Goal: Use online tool/utility: Use online tool/utility

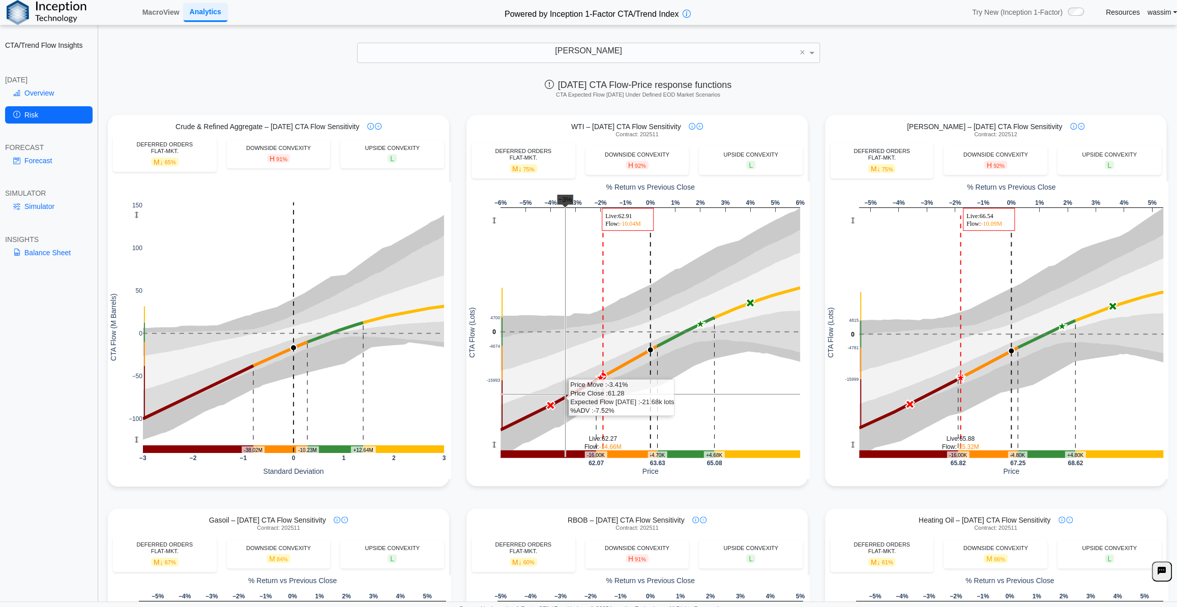
scroll to position [92, 0]
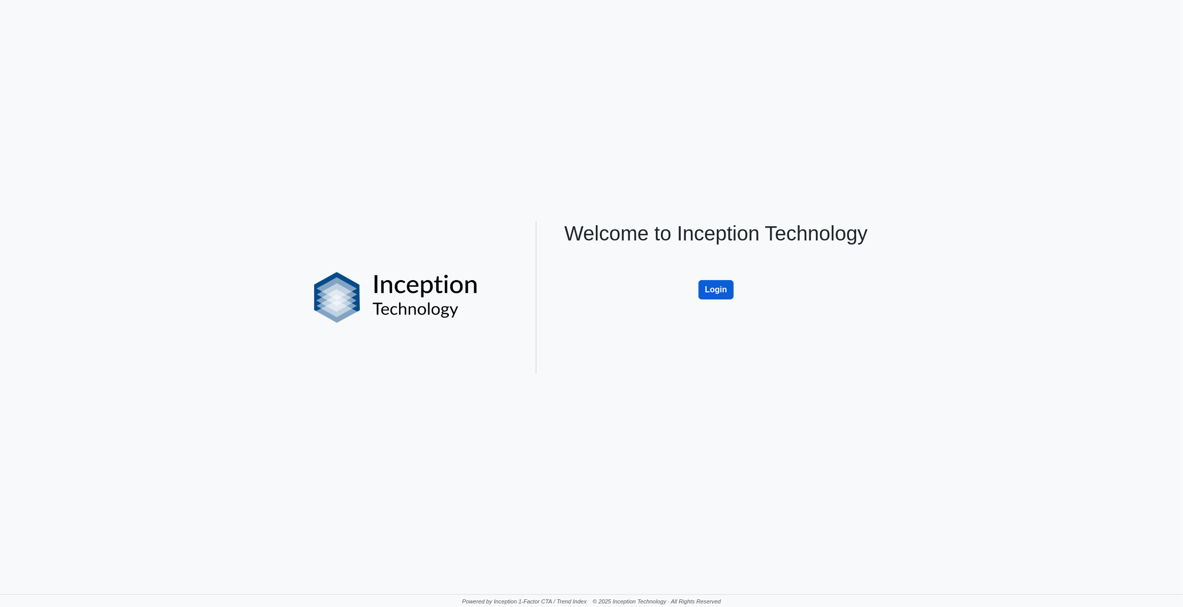
click at [716, 286] on button "Login" at bounding box center [717, 289] width 36 height 19
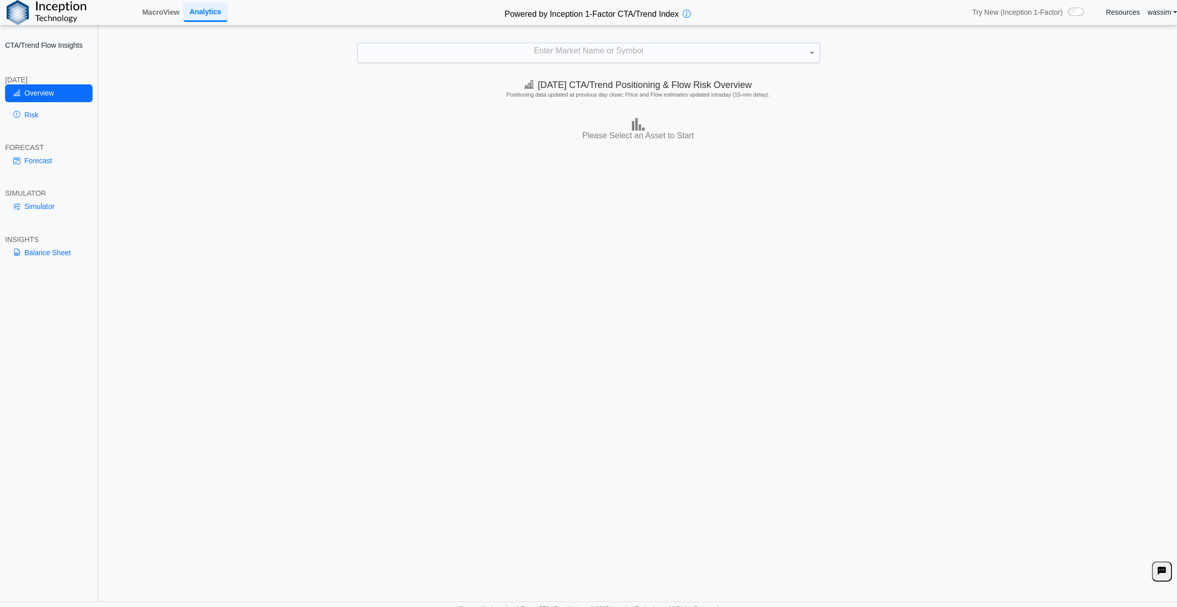
click at [560, 61] on div "Enter Market Name or Symbol" at bounding box center [588, 52] width 462 height 19
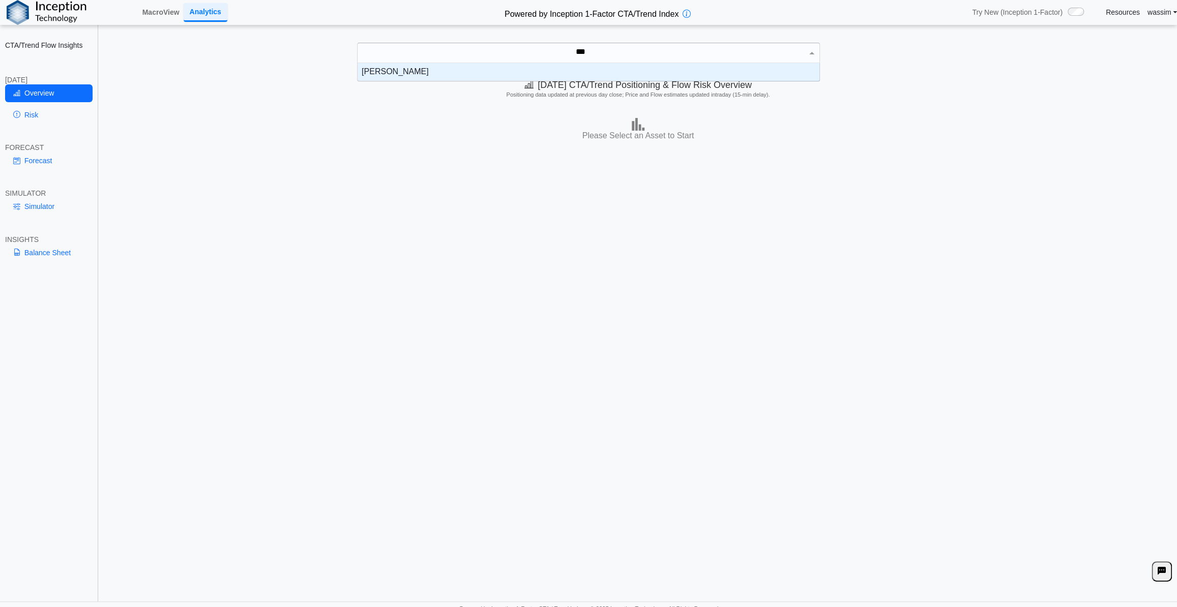
scroll to position [10, 455]
type input "*****"
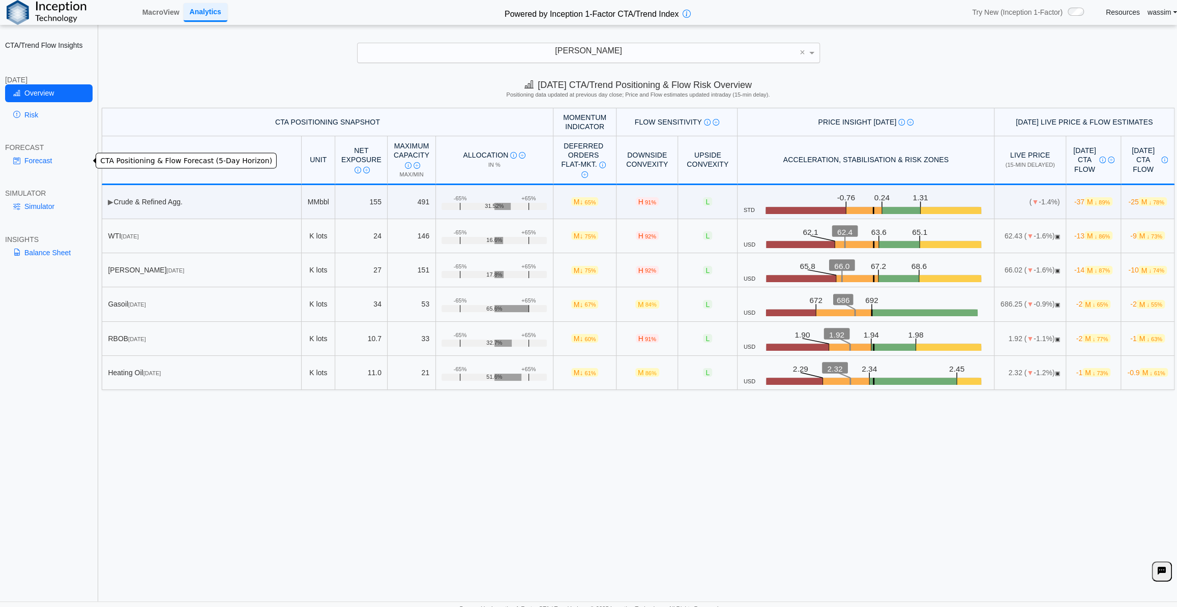
click at [36, 161] on link "Forecast" at bounding box center [48, 160] width 87 height 17
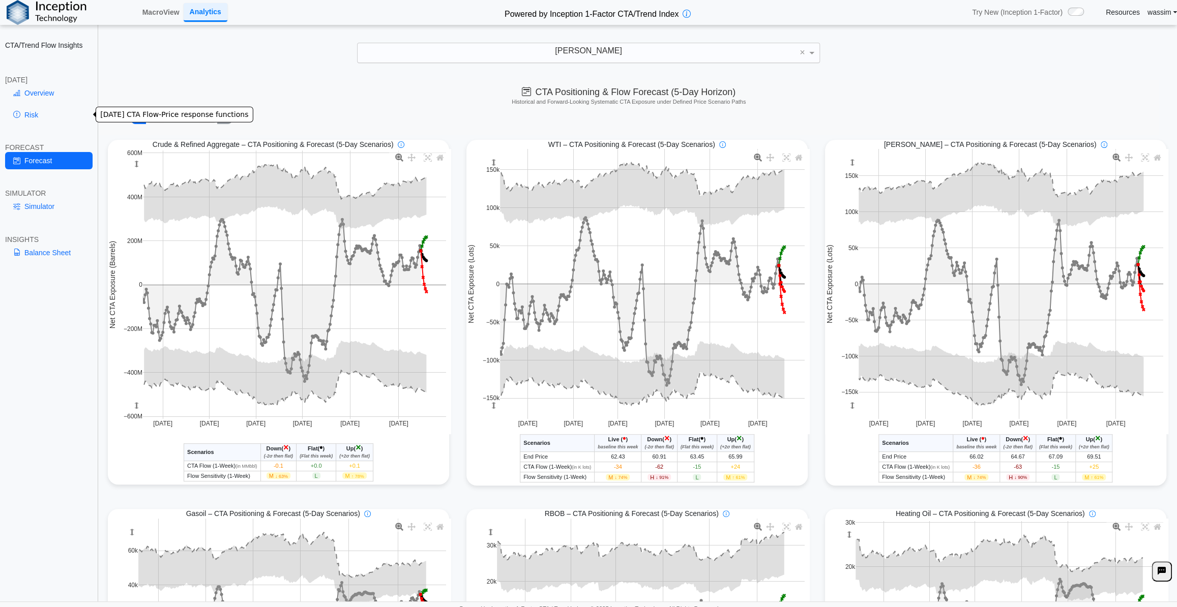
click at [24, 111] on link "Risk" at bounding box center [48, 114] width 87 height 17
